Goal: Task Accomplishment & Management: Use online tool/utility

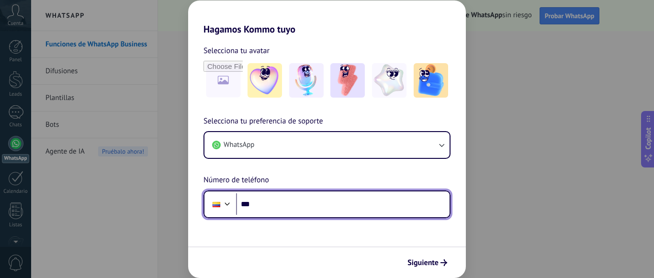
click at [324, 197] on input "***" at bounding box center [343, 205] width 214 height 22
type input "**********"
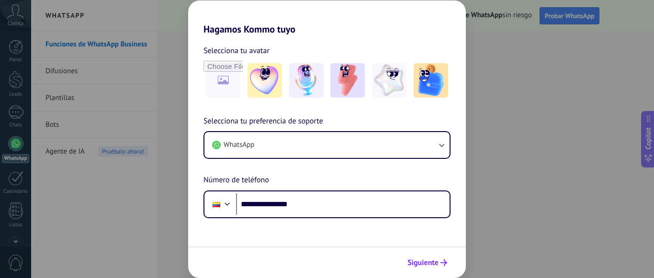
click at [431, 264] on span "Siguiente" at bounding box center [423, 263] width 31 height 7
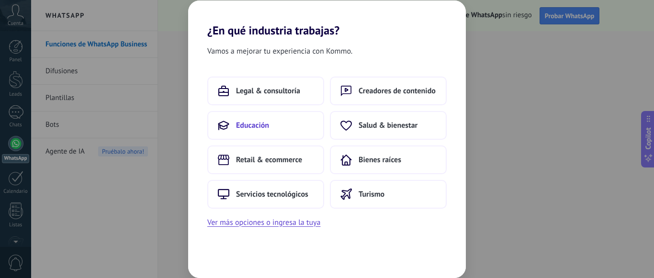
click at [266, 126] on span "Educación" at bounding box center [252, 126] width 33 height 10
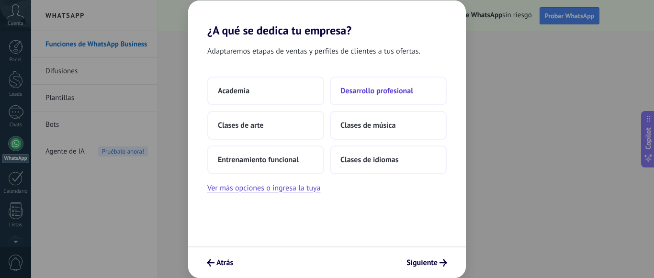
click at [375, 97] on button "Desarrollo profesional" at bounding box center [388, 91] width 117 height 29
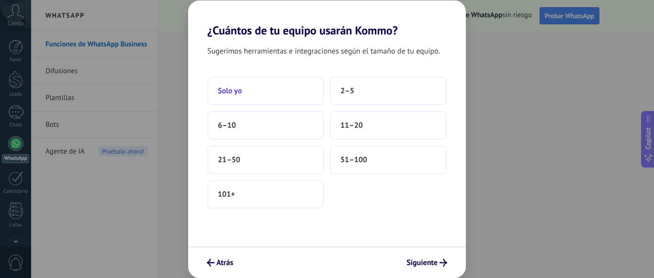
click at [295, 81] on button "Solo yo" at bounding box center [265, 91] width 117 height 29
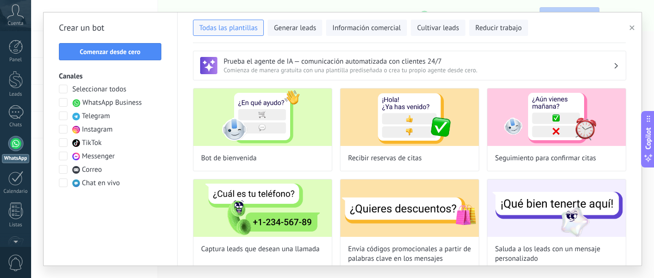
click at [633, 25] on span "button" at bounding box center [632, 27] width 5 height 7
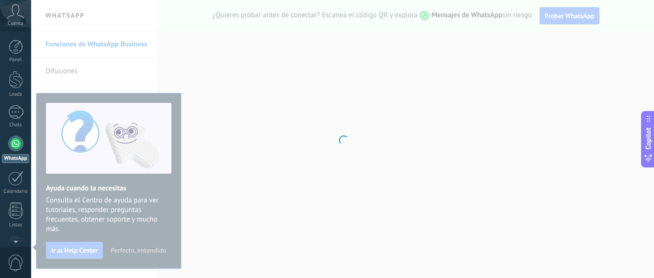
click at [237, 227] on div at bounding box center [342, 139] width 623 height 278
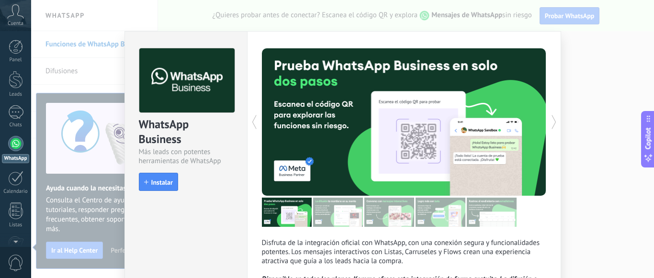
click at [81, 103] on div "WhatsApp Business Más leads con potentes herramientas de WhatsApp install Insta…" at bounding box center [342, 139] width 623 height 278
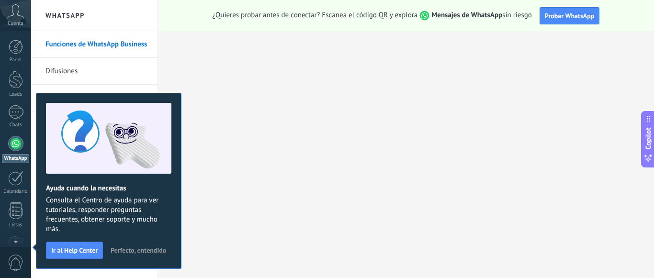
click at [15, 22] on span "Cuenta" at bounding box center [16, 24] width 16 height 6
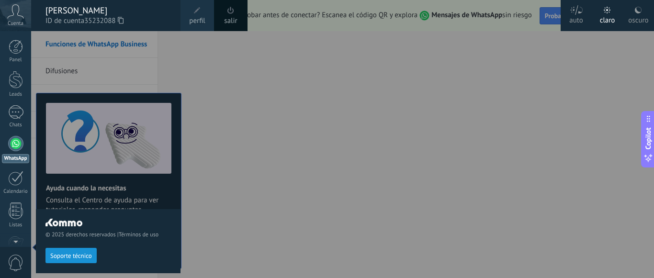
click at [77, 16] on span "ID de cuenta 35232088" at bounding box center [109, 21] width 126 height 11
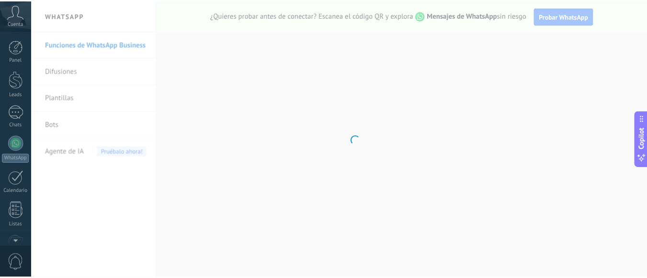
scroll to position [120, 0]
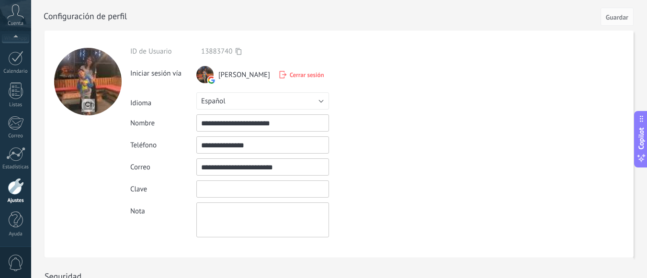
click at [247, 183] on input "textbox" at bounding box center [262, 189] width 133 height 17
click at [22, 16] on icon at bounding box center [15, 11] width 17 height 14
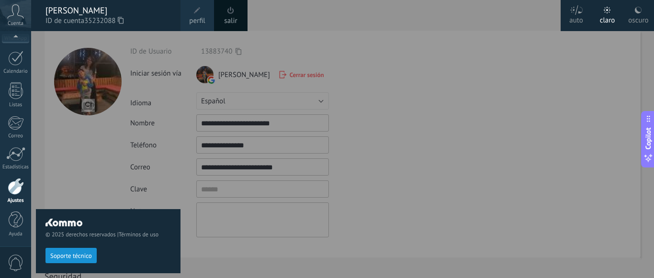
click at [105, 129] on div "© 2025 derechos reservados | Términos de uso Soporte técnico" at bounding box center [108, 154] width 145 height 247
click at [288, 26] on div at bounding box center [358, 139] width 654 height 278
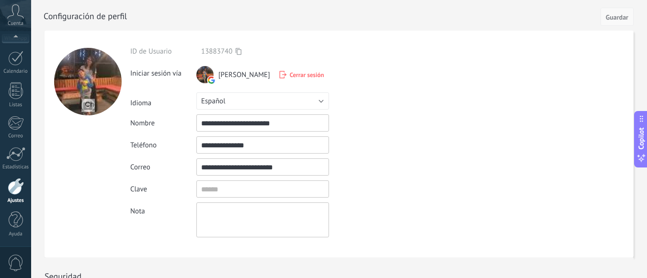
click at [614, 15] on span "Guardar" at bounding box center [617, 17] width 23 height 7
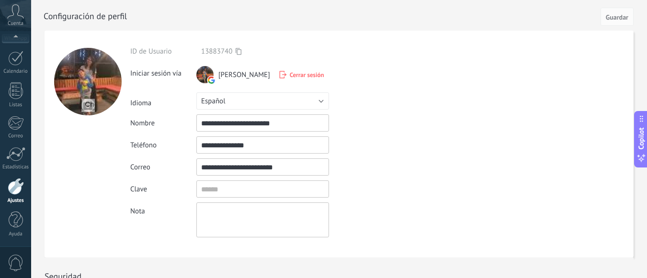
click at [11, 16] on use at bounding box center [16, 11] width 16 height 14
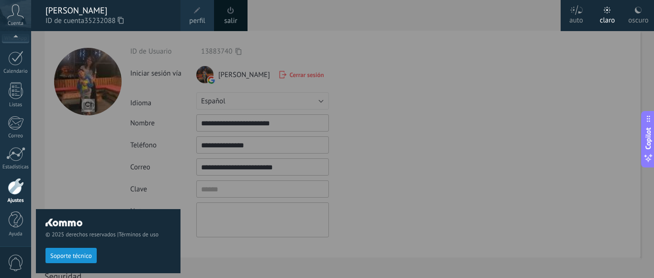
click at [224, 59] on div at bounding box center [358, 139] width 654 height 278
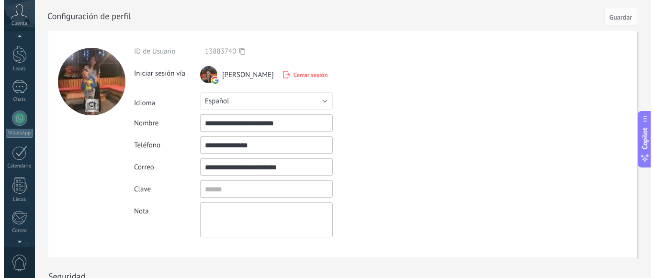
scroll to position [0, 0]
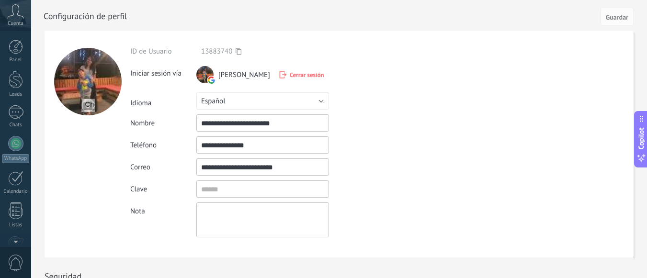
click at [15, 36] on div "Panel Leads Chats WhatsApp Clientes" at bounding box center [31, 139] width 62 height 216
click at [13, 51] on div at bounding box center [16, 47] width 14 height 14
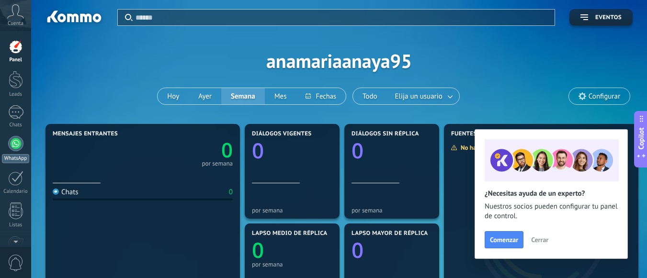
click at [16, 145] on div at bounding box center [15, 143] width 15 height 15
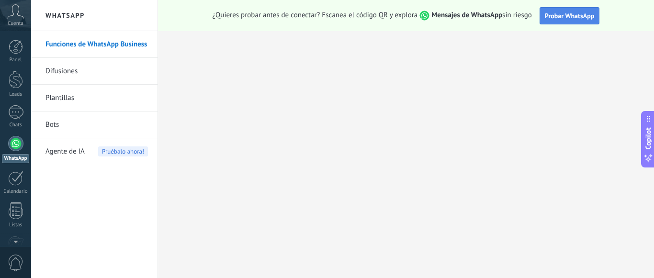
click at [560, 14] on span "Probar WhatsApp" at bounding box center [570, 15] width 50 height 9
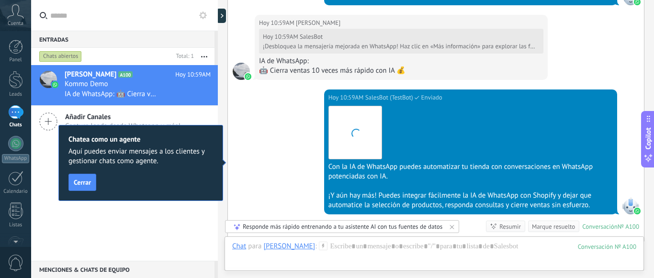
scroll to position [788, 0]
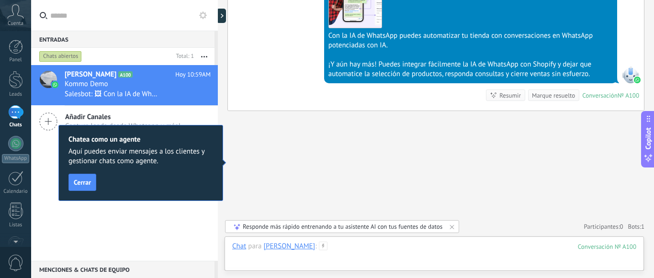
click at [319, 250] on div at bounding box center [434, 256] width 404 height 29
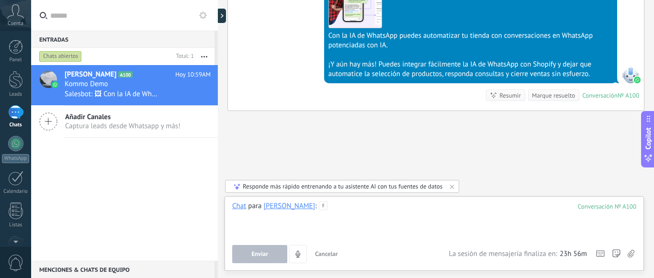
click at [332, 214] on div at bounding box center [434, 220] width 404 height 36
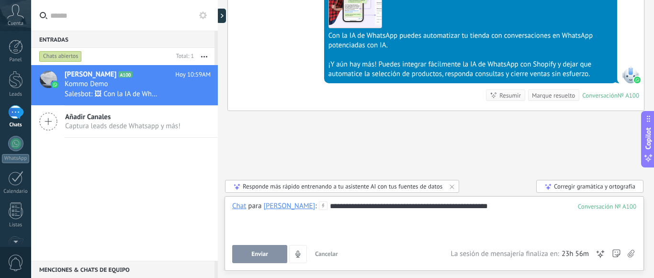
click at [253, 261] on button "Enviar" at bounding box center [259, 254] width 55 height 18
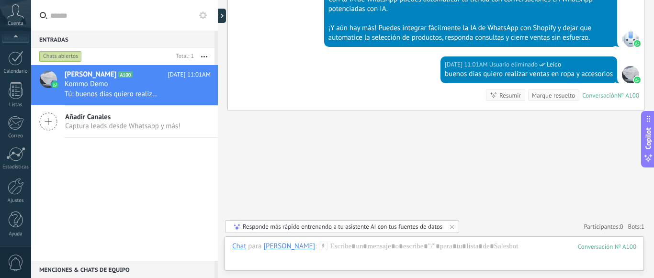
scroll to position [0, 0]
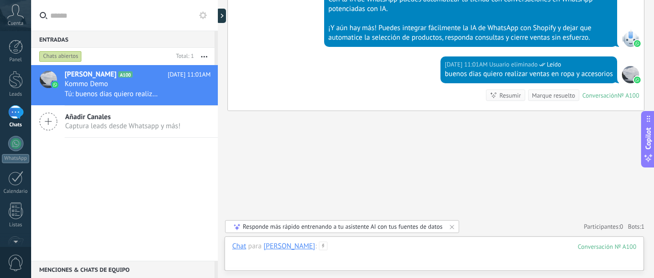
click at [419, 254] on div at bounding box center [434, 256] width 404 height 29
